Goal: Information Seeking & Learning: Learn about a topic

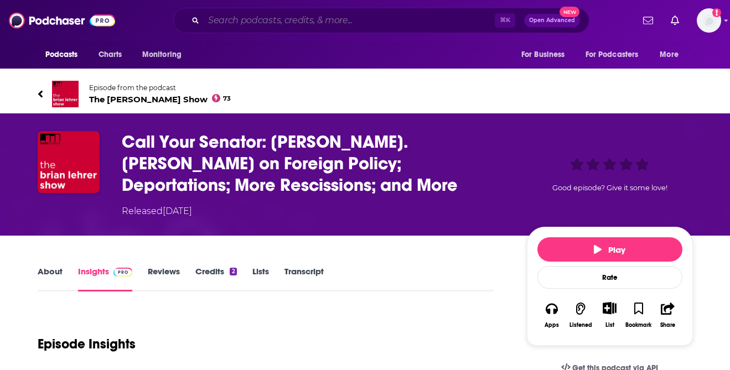
click at [350, 23] on input "Search podcasts, credits, & more..." at bounding box center [349, 21] width 291 height 18
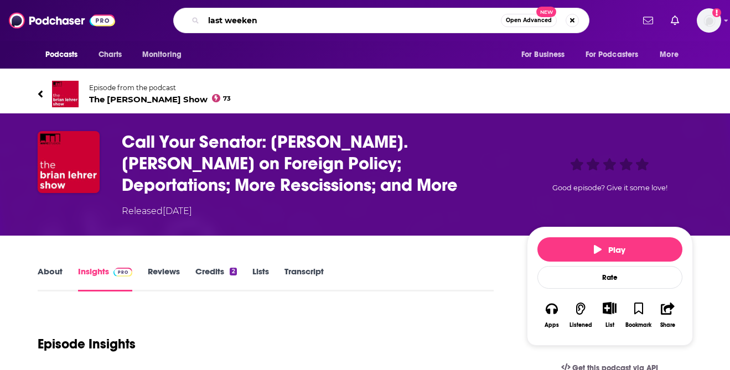
type input "last weekend"
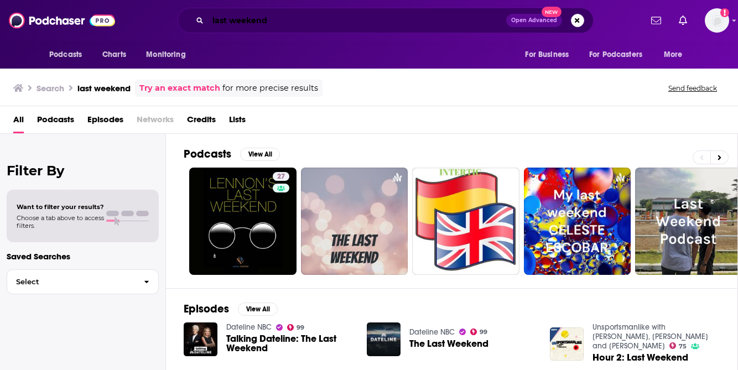
click at [375, 24] on input "last weekend" at bounding box center [357, 21] width 298 height 18
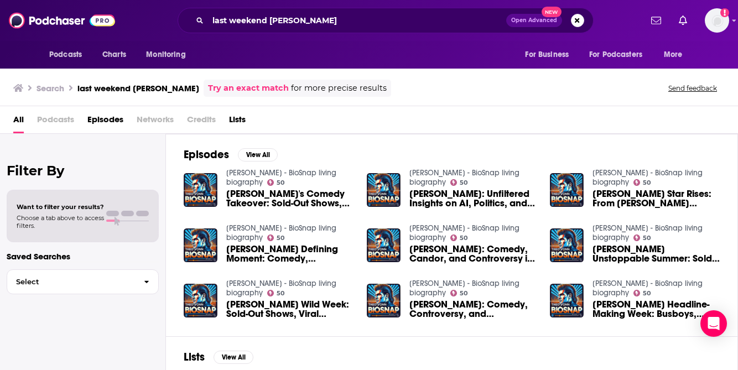
scroll to position [38, 0]
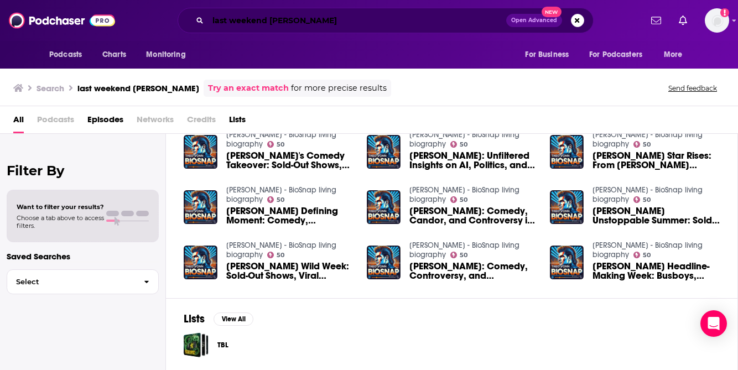
click at [262, 22] on input "last weekend [PERSON_NAME]" at bounding box center [357, 21] width 298 height 18
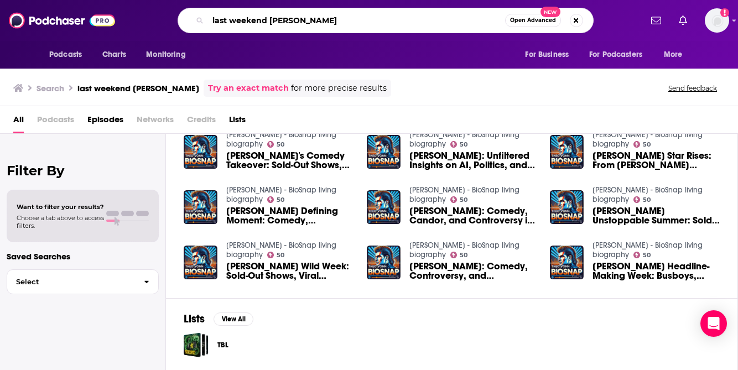
click at [262, 22] on input "last weekend [PERSON_NAME]" at bounding box center [356, 21] width 297 height 18
type input "The Past Weekend w/ [PERSON_NAME]"
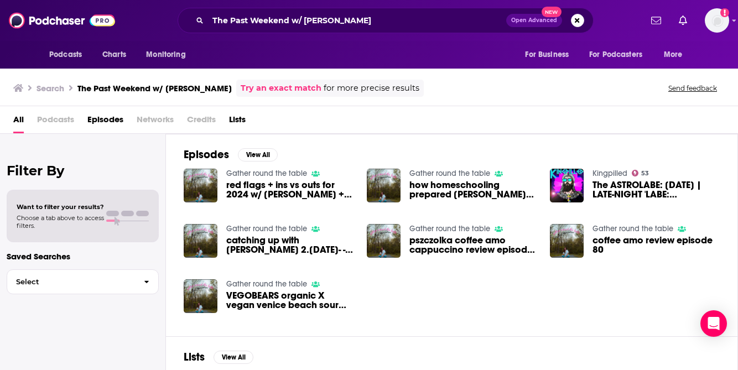
click at [55, 120] on span "Podcasts" at bounding box center [55, 122] width 37 height 23
click at [71, 119] on span "Podcasts" at bounding box center [55, 122] width 37 height 23
click at [58, 112] on span "Podcasts" at bounding box center [55, 122] width 37 height 23
click at [59, 118] on span "Podcasts" at bounding box center [55, 122] width 37 height 23
click at [714, 25] on img "Logged in as Christina1234" at bounding box center [717, 20] width 24 height 24
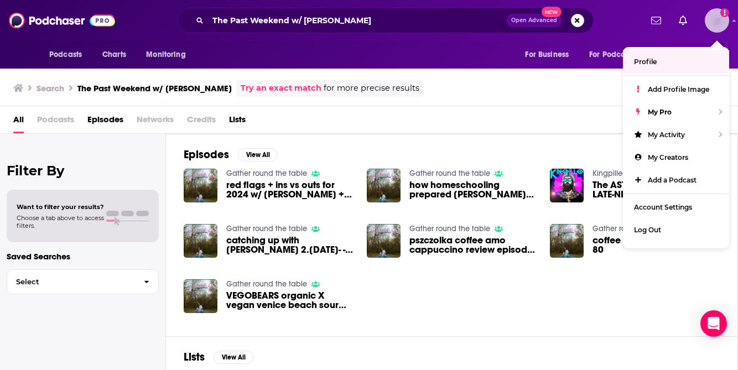
click at [654, 60] on span "Profile" at bounding box center [645, 62] width 23 height 8
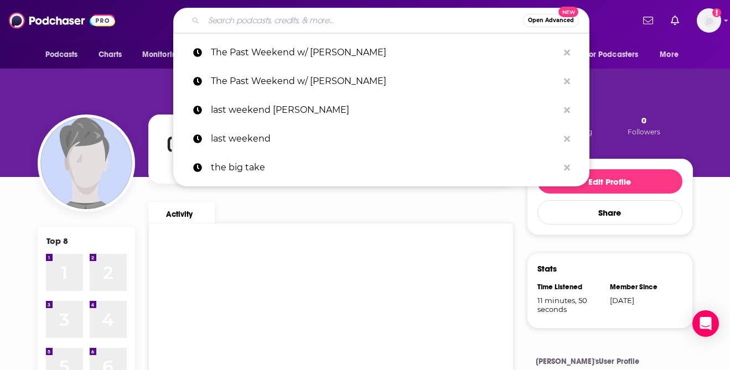
click at [295, 14] on input "Search podcasts, credits, & more..." at bounding box center [363, 21] width 319 height 18
click at [308, 51] on p "The Past Weekend w/ [PERSON_NAME]" at bounding box center [384, 52] width 347 height 29
type input "The Past Weekend w/ [PERSON_NAME]"
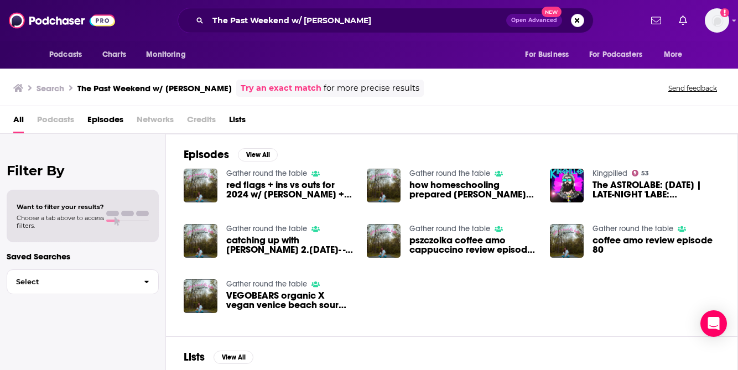
click at [57, 117] on span "Podcasts" at bounding box center [55, 122] width 37 height 23
click at [59, 87] on h3 "Search" at bounding box center [51, 88] width 28 height 11
click at [269, 91] on link "Try an exact match" at bounding box center [281, 88] width 81 height 13
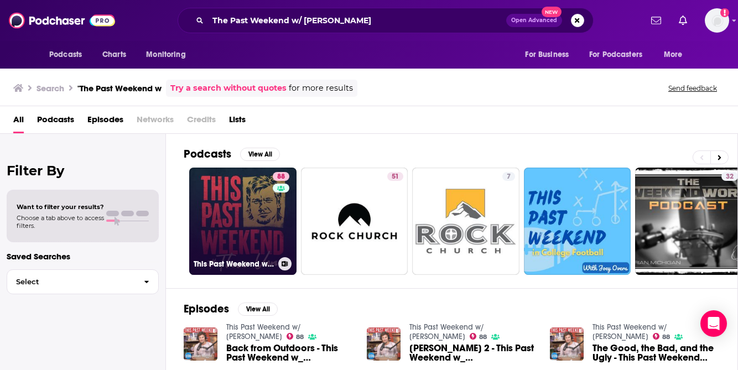
click at [237, 204] on link "88 This Past Weekend w/ [PERSON_NAME]" at bounding box center [242, 221] width 107 height 107
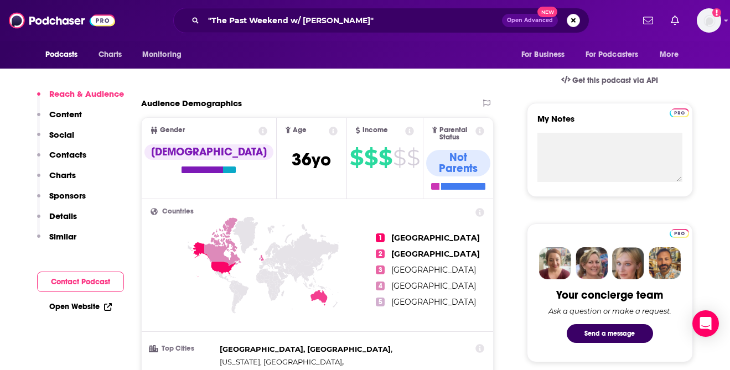
scroll to position [690, 0]
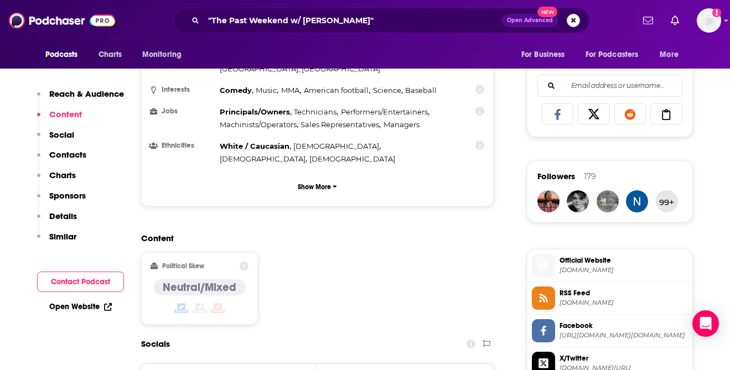
click at [71, 155] on p "Contacts" at bounding box center [67, 154] width 37 height 11
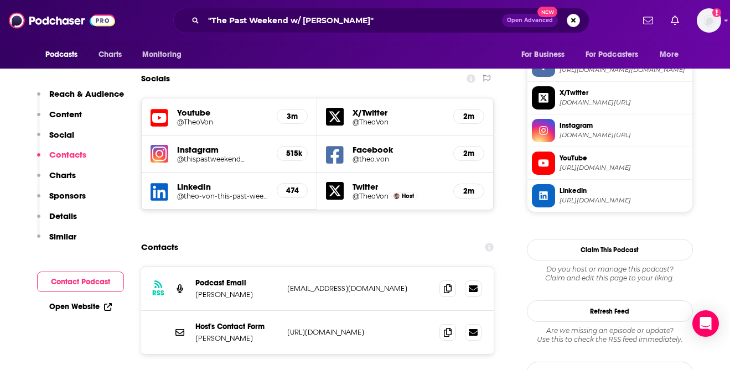
scroll to position [962, 0]
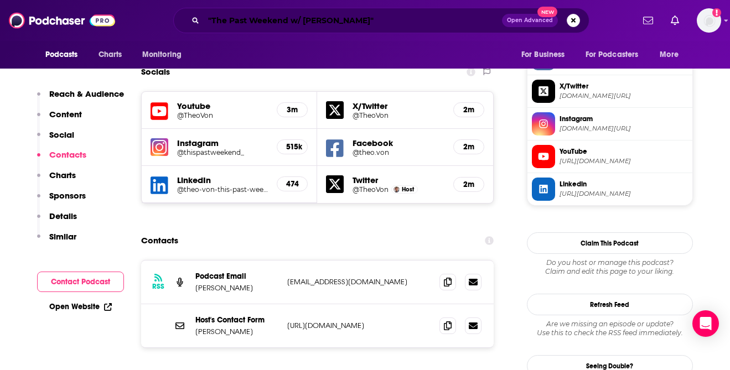
click at [253, 24] on input ""The Past Weekend w/ [PERSON_NAME]"" at bounding box center [353, 21] width 298 height 18
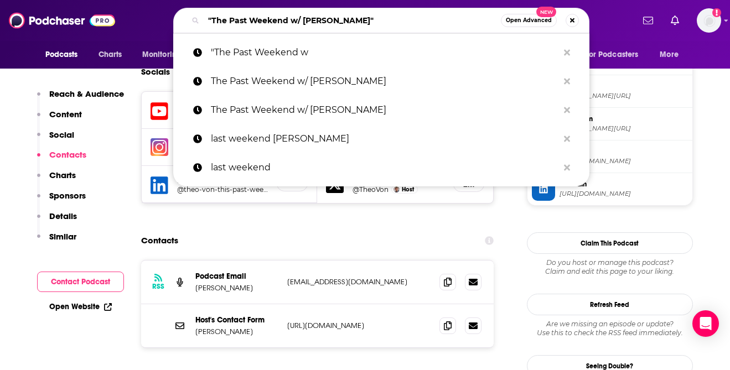
click at [253, 24] on input ""The Past Weekend w/ [PERSON_NAME]"" at bounding box center [352, 21] width 297 height 18
paste input "Flagrant and The Brilliant Idiots"
type input "Flagrant and The Brilliant Idiots"
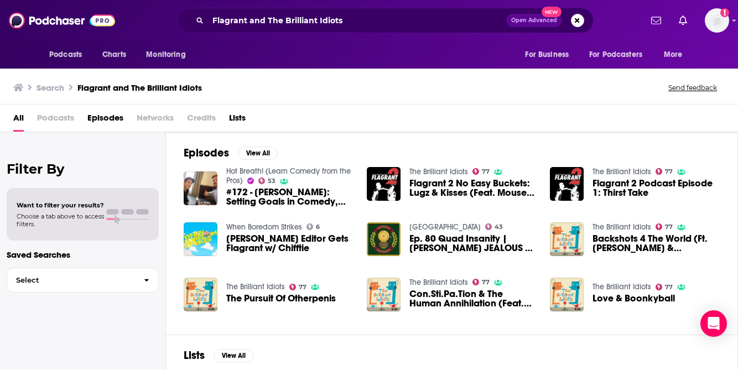
click at [70, 118] on span "Podcasts" at bounding box center [55, 120] width 37 height 23
click at [59, 56] on span "Podcasts" at bounding box center [65, 54] width 33 height 15
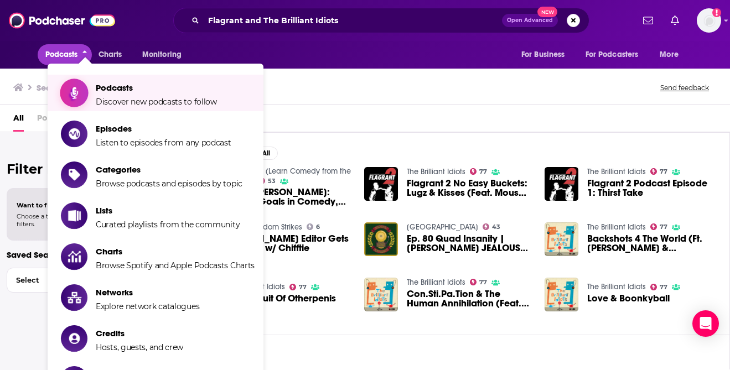
click at [122, 90] on span "Podcasts" at bounding box center [156, 87] width 121 height 11
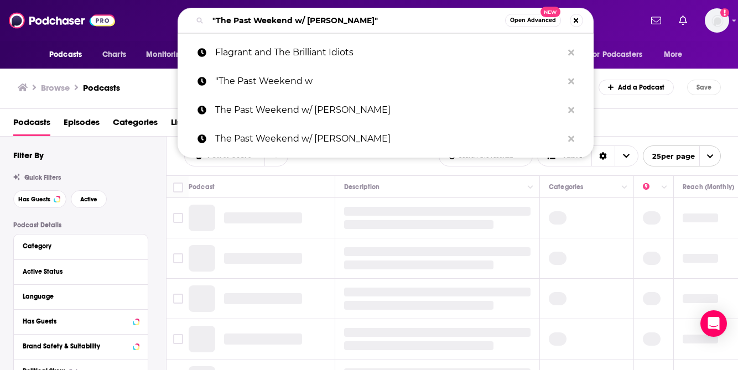
click at [248, 23] on input ""The Past Weekend w/ [PERSON_NAME]"" at bounding box center [356, 21] width 297 height 18
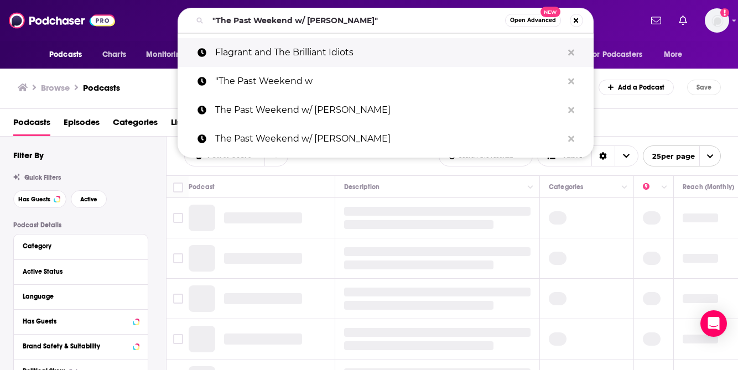
click at [259, 48] on p "Flagrant and The Brilliant Idiots" at bounding box center [388, 52] width 347 height 29
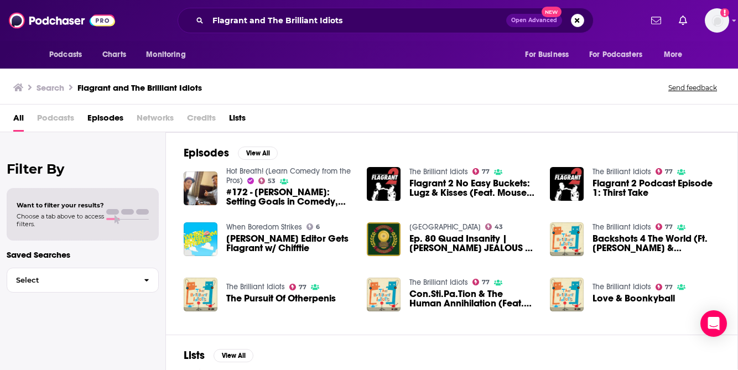
click at [51, 89] on h3 "Search" at bounding box center [51, 87] width 28 height 11
click at [18, 120] on span "All" at bounding box center [18, 120] width 11 height 23
click at [59, 120] on span "Podcasts" at bounding box center [55, 120] width 37 height 23
click at [167, 112] on span "Networks" at bounding box center [155, 120] width 37 height 23
click at [63, 54] on span "Podcasts" at bounding box center [65, 54] width 33 height 15
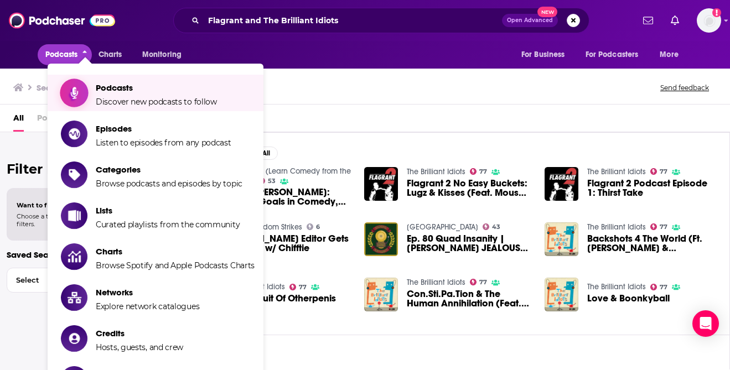
click at [136, 84] on span "Podcasts" at bounding box center [156, 87] width 121 height 11
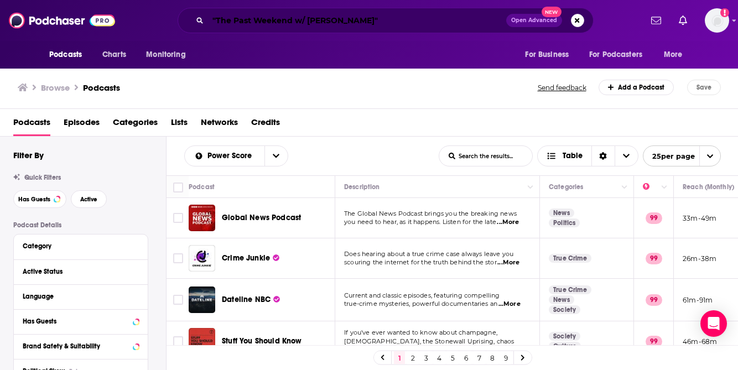
click at [224, 19] on input ""The Past Weekend w/ [PERSON_NAME]"" at bounding box center [357, 21] width 298 height 18
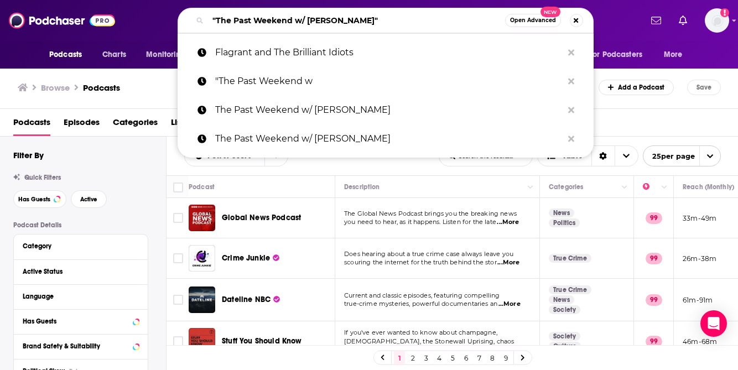
click at [224, 19] on input ""The Past Weekend w/ [PERSON_NAME]"" at bounding box center [356, 21] width 297 height 18
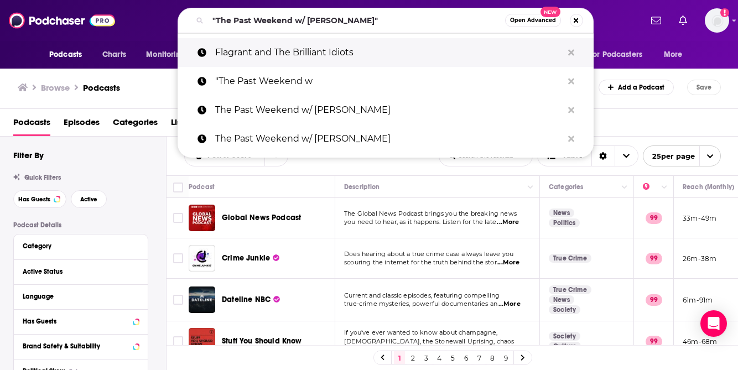
click at [266, 57] on p "Flagrant and The Brilliant Idiots" at bounding box center [388, 52] width 347 height 29
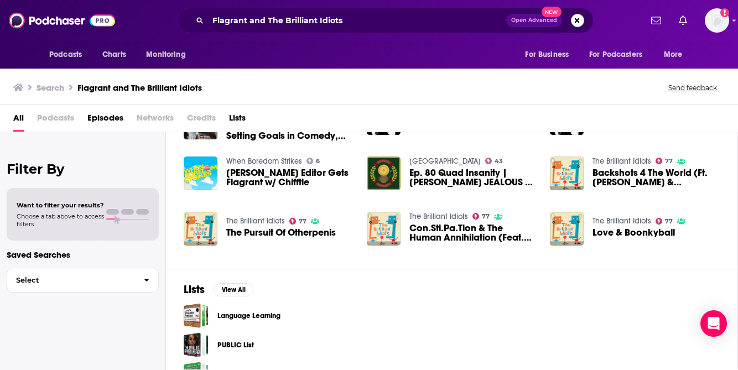
scroll to position [97, 0]
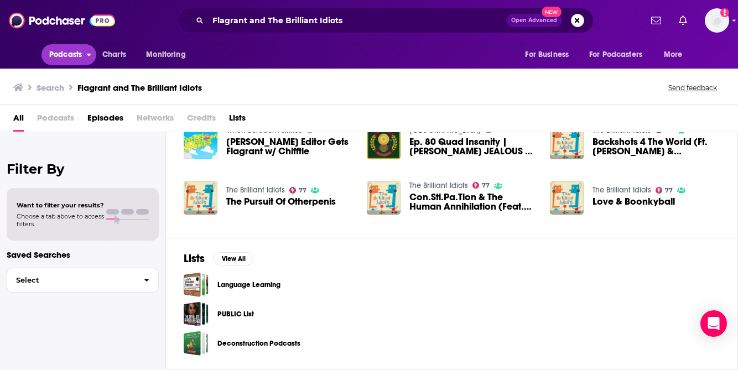
click at [76, 51] on span "Podcasts" at bounding box center [65, 54] width 33 height 15
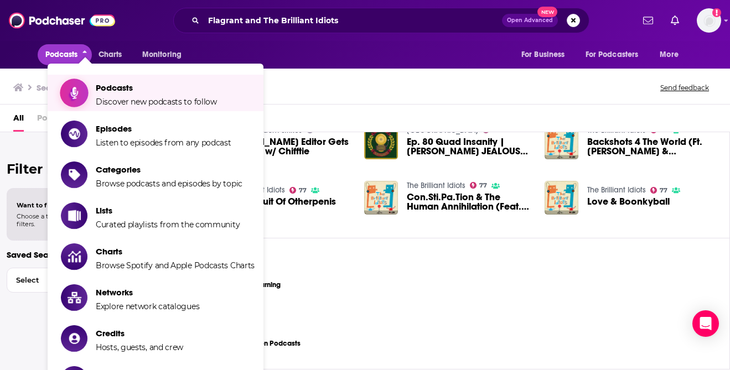
click at [165, 103] on span "Discover new podcasts to follow" at bounding box center [156, 102] width 121 height 10
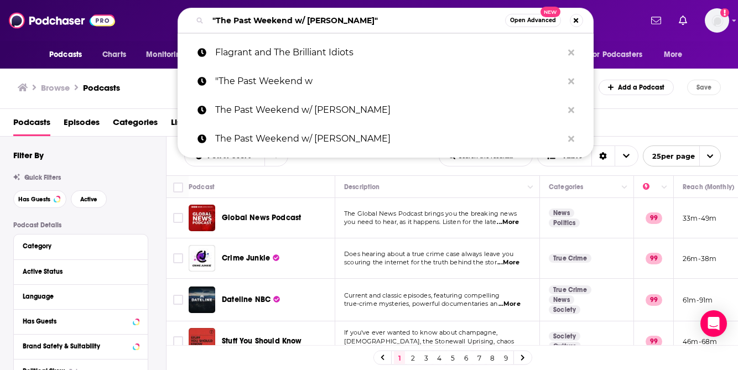
click at [382, 20] on input ""The Past Weekend w/ [PERSON_NAME]"" at bounding box center [356, 21] width 297 height 18
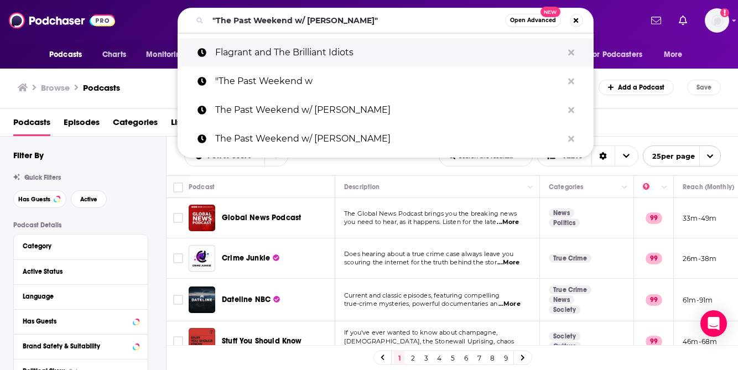
click at [325, 53] on p "Flagrant and The Brilliant Idiots" at bounding box center [388, 52] width 347 height 29
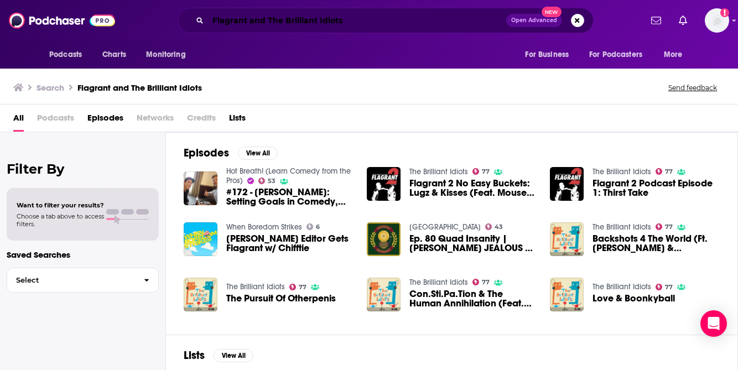
click at [210, 19] on input "Flagrant and The Brilliant Idiots" at bounding box center [357, 21] width 298 height 18
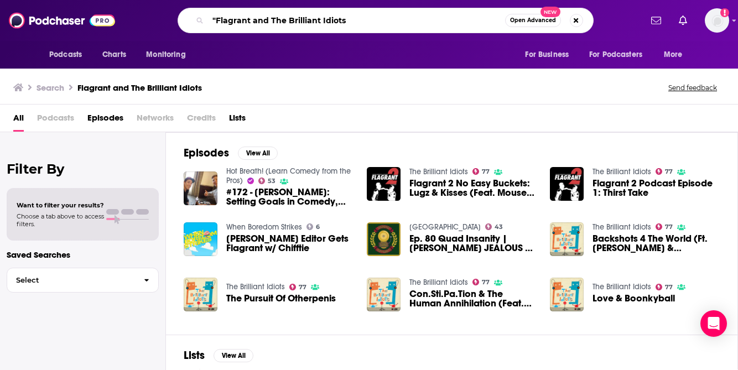
click at [347, 22] on input ""Flagrant and The Brilliant Idiots" at bounding box center [356, 21] width 297 height 18
type input ""Flagrant and The Brilliant Idiots""
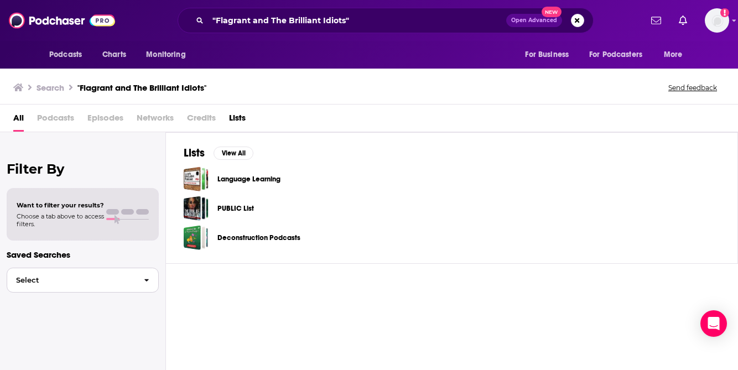
click at [85, 280] on span "Select" at bounding box center [71, 280] width 128 height 7
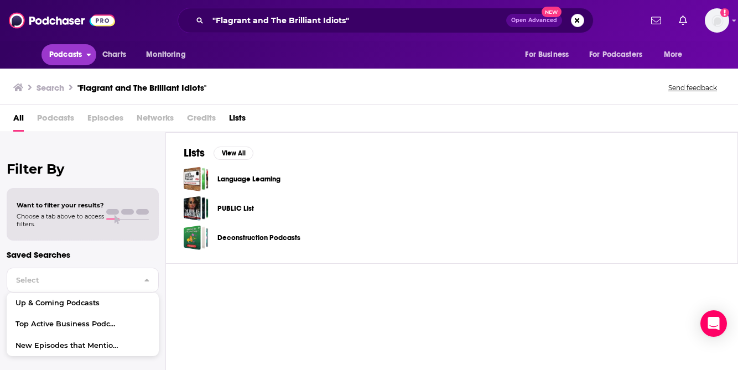
click at [84, 59] on button "Podcasts" at bounding box center [68, 54] width 55 height 21
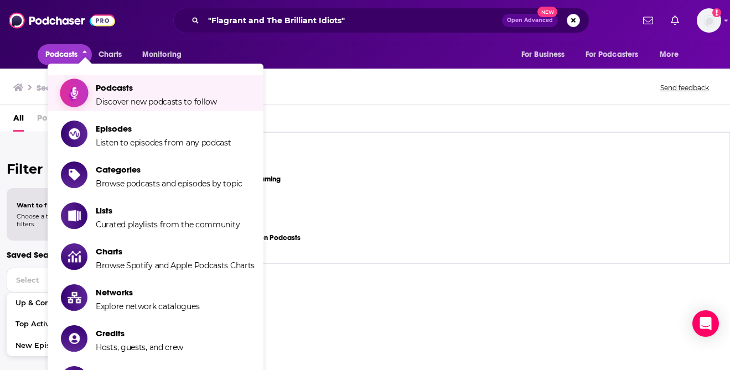
click at [126, 91] on span "Podcasts" at bounding box center [156, 87] width 121 height 11
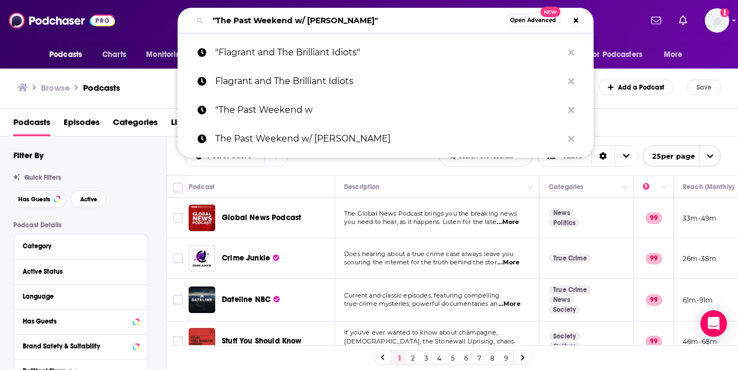
click at [302, 21] on input ""The Past Weekend w/ [PERSON_NAME]"" at bounding box center [356, 21] width 297 height 18
paste input "Flagrant"
type input "Flagrant"
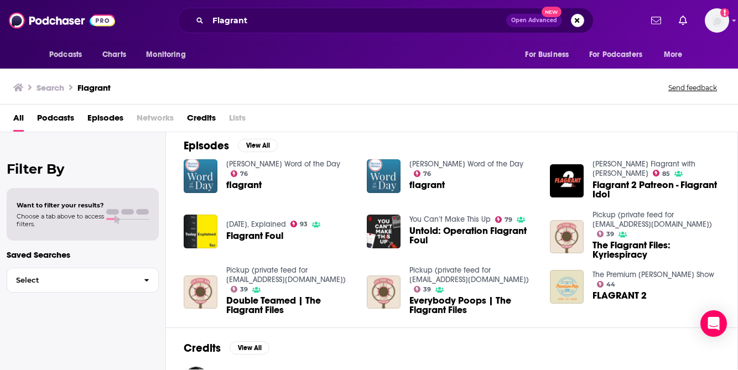
scroll to position [202, 0]
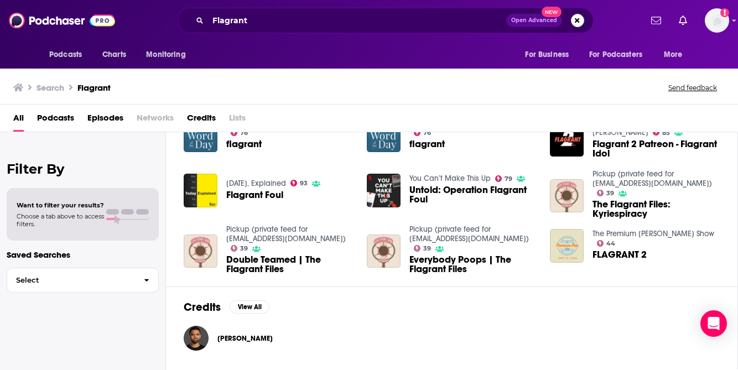
click at [60, 125] on span "Podcasts" at bounding box center [55, 120] width 37 height 23
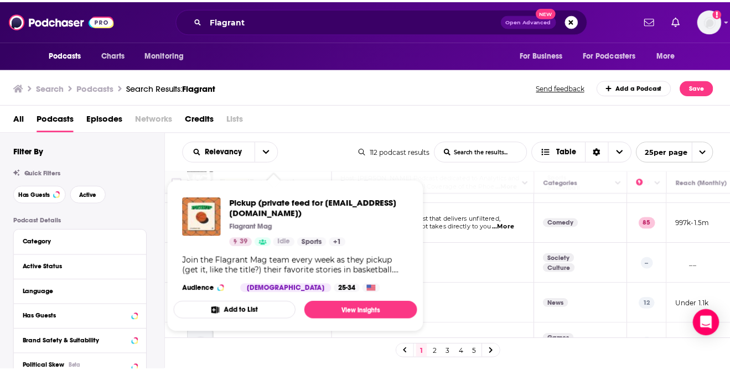
scroll to position [92, 0]
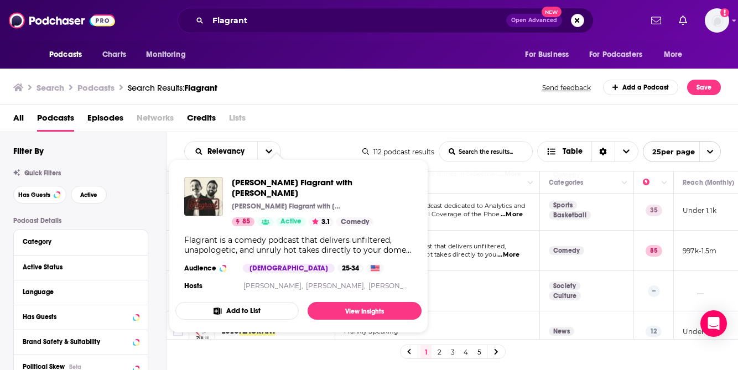
click at [259, 238] on div "Flagrant is a comedy podcast that delivers unfiltered, unapologetic, and unruly…" at bounding box center [298, 245] width 228 height 20
click at [201, 200] on img "Andrew Schulz's Flagrant with Akaash Singh" at bounding box center [203, 196] width 39 height 39
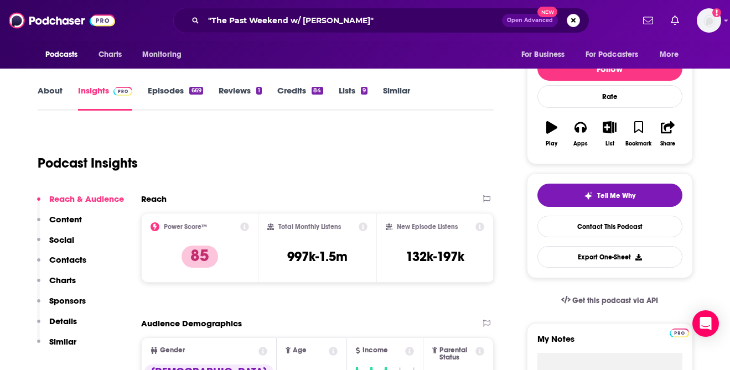
scroll to position [130, 0]
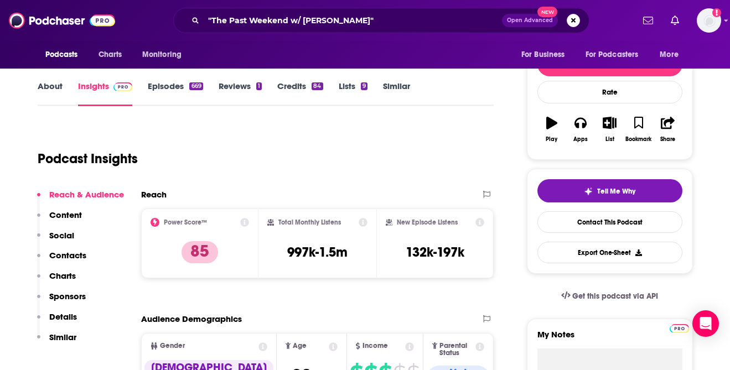
click at [74, 258] on p "Contacts" at bounding box center [67, 255] width 37 height 11
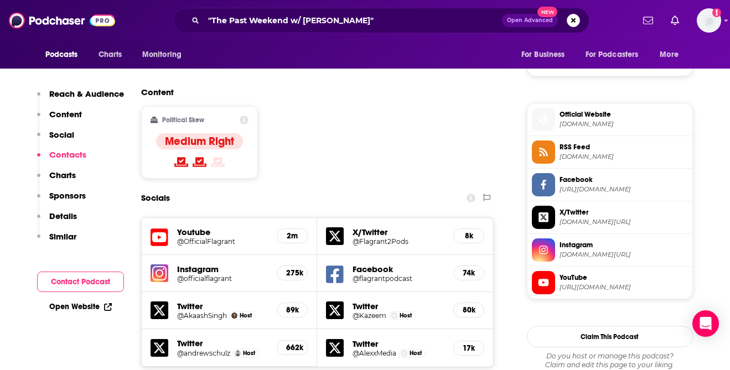
scroll to position [1014, 0]
